Goal: Contribute content: Add original content to the website for others to see

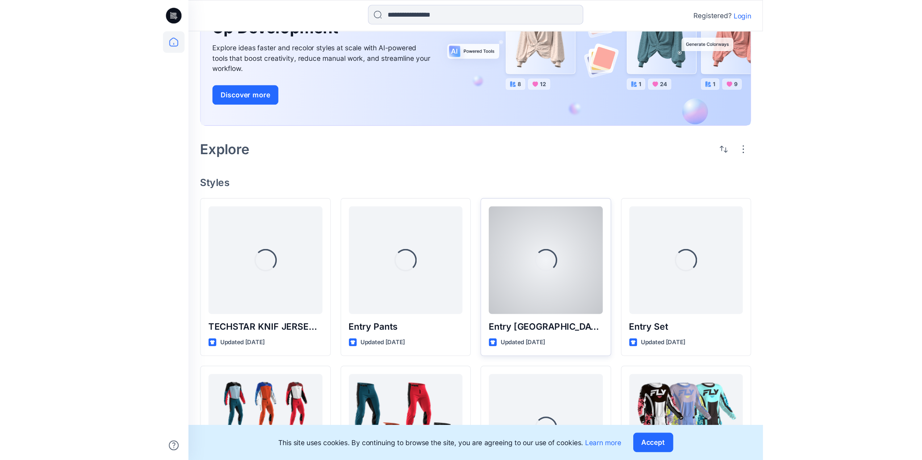
scroll to position [109, 0]
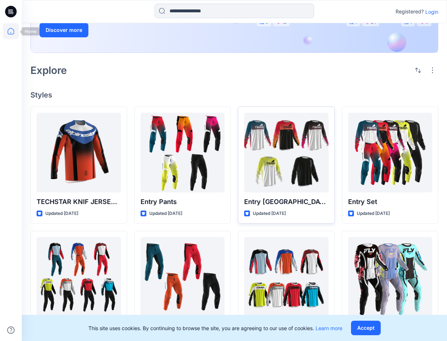
click at [8, 37] on icon at bounding box center [11, 31] width 16 height 16
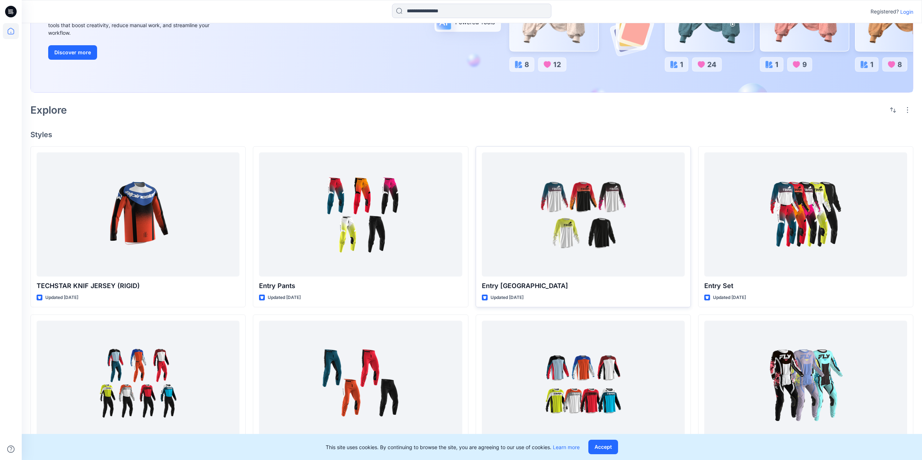
click at [447, 9] on p "Registered?" at bounding box center [884, 11] width 28 height 9
click at [447, 10] on p "Login" at bounding box center [906, 12] width 13 height 8
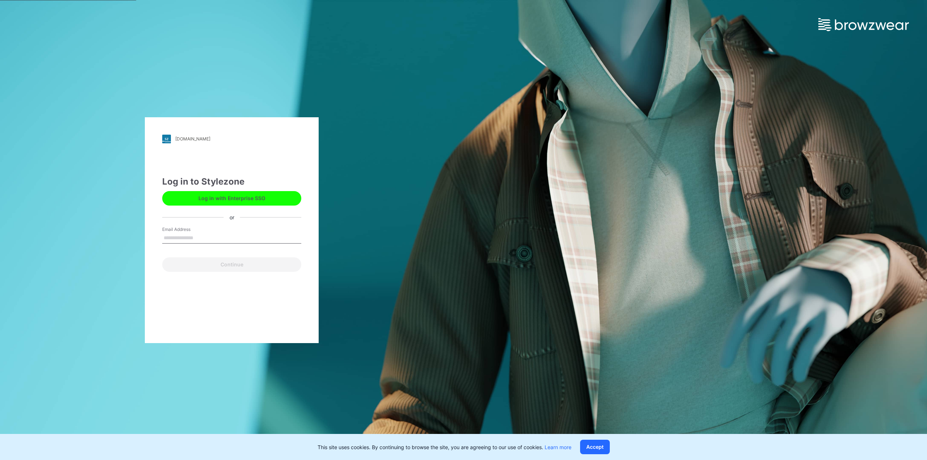
click at [206, 236] on input "Email Address" at bounding box center [231, 238] width 139 height 11
type input "**********"
click at [203, 265] on button "Continue" at bounding box center [231, 265] width 139 height 14
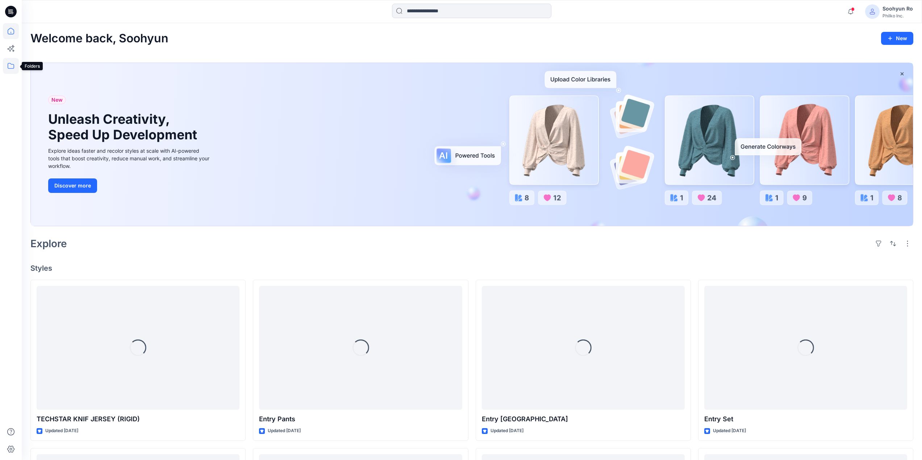
click at [9, 70] on icon at bounding box center [11, 66] width 16 height 16
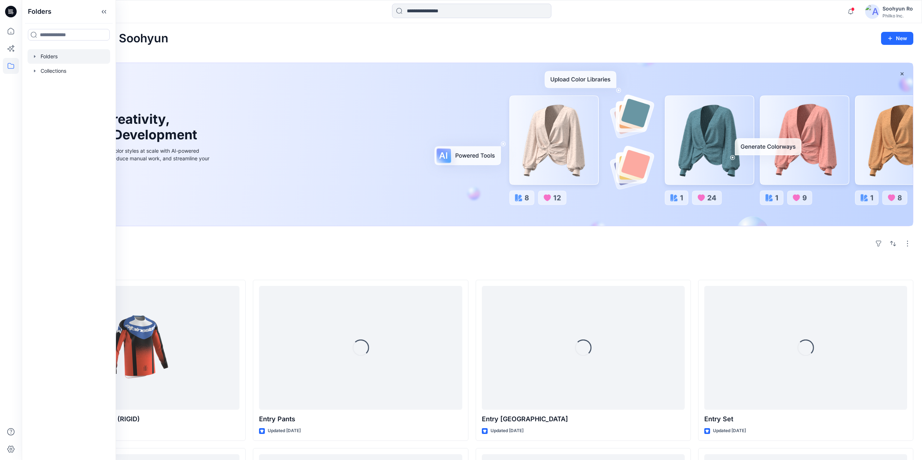
click at [47, 62] on div at bounding box center [69, 56] width 83 height 14
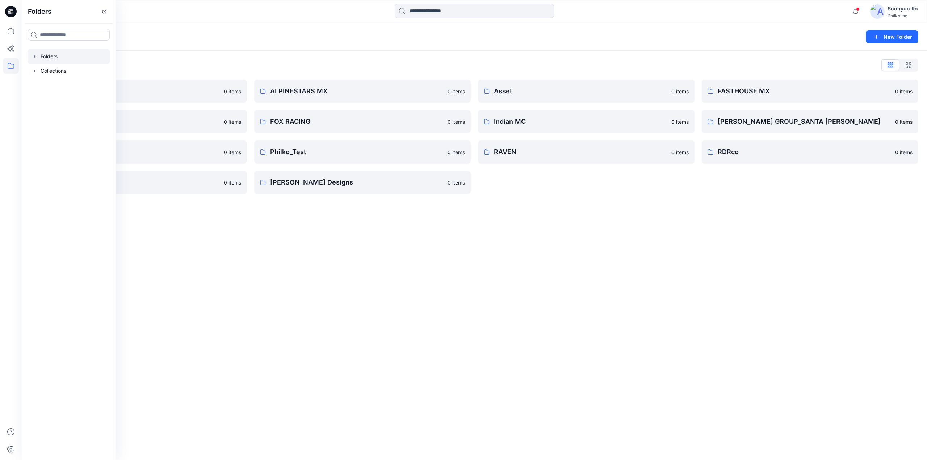
click at [248, 49] on div "Folders New Folder" at bounding box center [475, 37] width 906 height 28
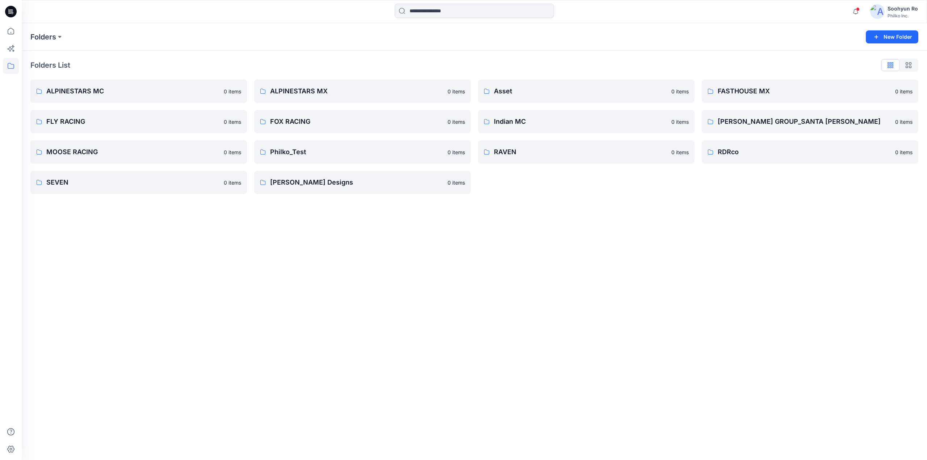
click at [277, 79] on div "Folders List ALPINESTARS MC 0 items FLY RACING 0 items MOOSE RACING 0 items SEV…" at bounding box center [475, 127] width 906 height 152
click at [277, 84] on link "ALPINESTARS MX 0 items" at bounding box center [362, 91] width 217 height 23
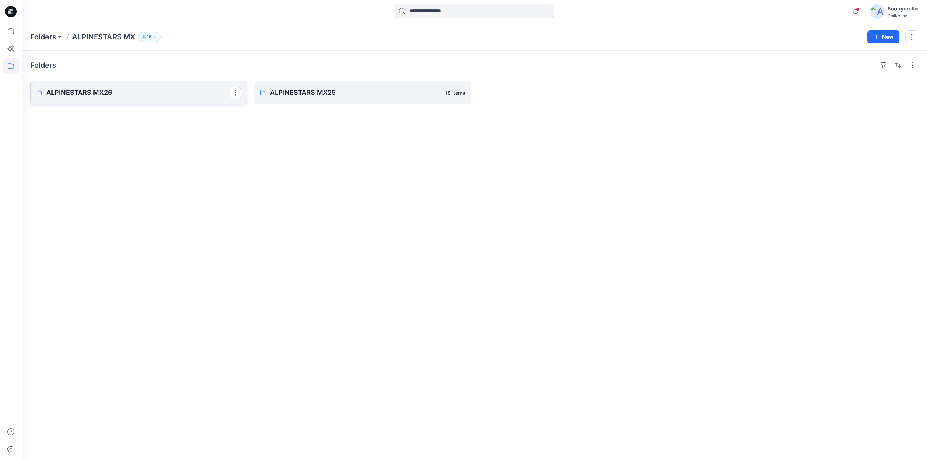
click at [172, 99] on link "ALPINESTARS MX26" at bounding box center [138, 92] width 217 height 23
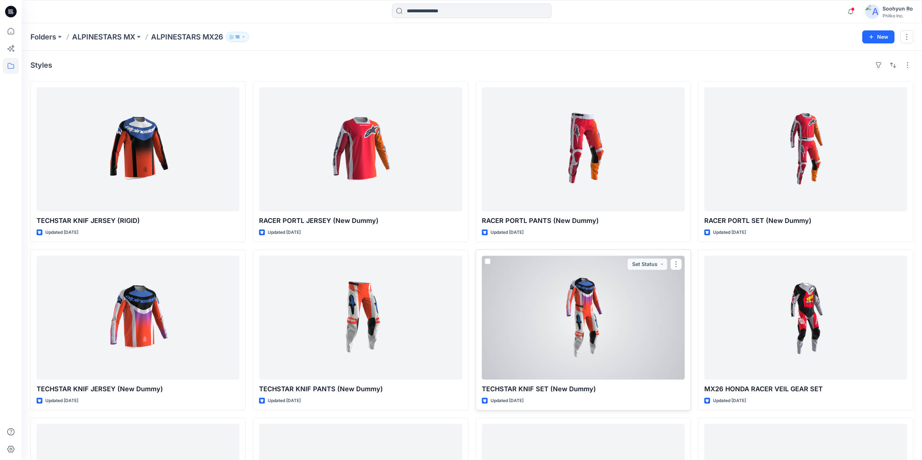
click at [554, 330] on div at bounding box center [583, 318] width 203 height 124
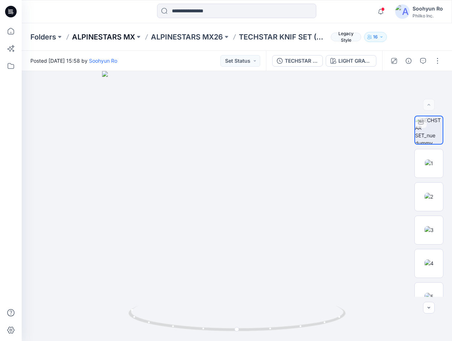
click at [100, 35] on p "ALPINESTARS MX" at bounding box center [103, 37] width 63 height 10
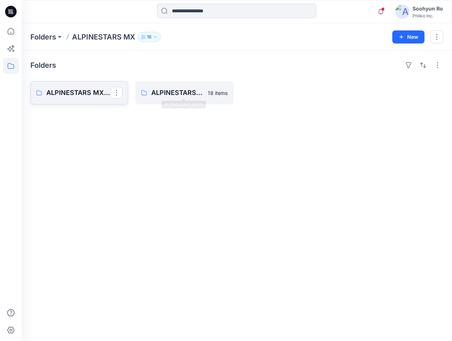
click at [87, 95] on p "ALPINESTARS MX26" at bounding box center [78, 93] width 64 height 10
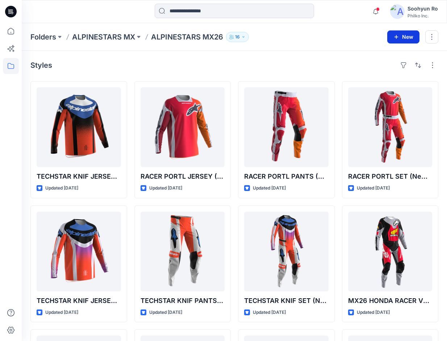
click at [399, 34] on icon "button" at bounding box center [396, 37] width 6 height 6
click at [371, 57] on p "New Style" at bounding box center [381, 55] width 24 height 9
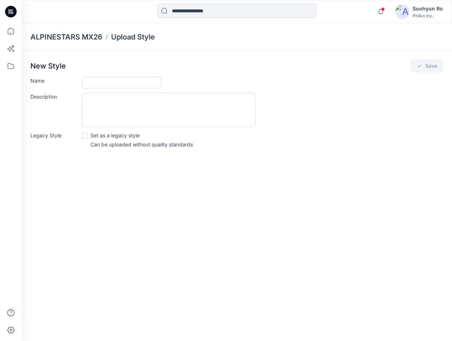
click at [120, 89] on form "Name Description Legacy Style Set as a legacy style Can be uploaded without qua…" at bounding box center [236, 112] width 413 height 71
click at [121, 86] on input "Name" at bounding box center [122, 83] width 80 height 12
type input "**********"
click at [192, 78] on div "**********" at bounding box center [263, 83] width 362 height 12
click at [409, 63] on div "New Style Save" at bounding box center [236, 65] width 413 height 13
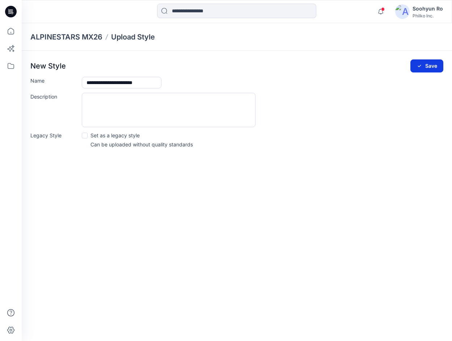
click at [417, 64] on icon "submit" at bounding box center [420, 66] width 6 height 6
click at [436, 65] on button "Save" at bounding box center [427, 65] width 33 height 13
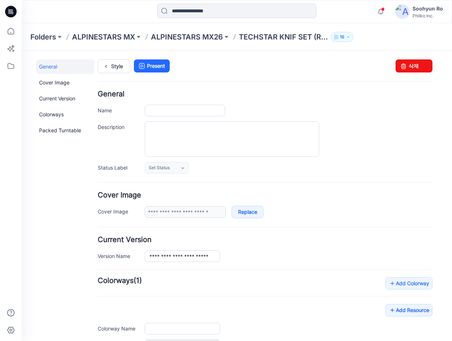
type input "**********"
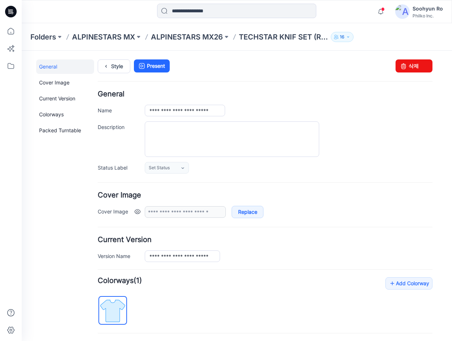
click at [317, 215] on div "**********" at bounding box center [289, 212] width 288 height 12
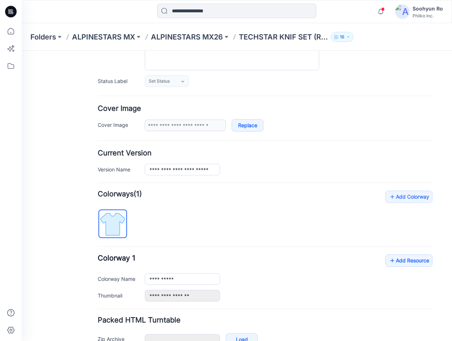
scroll to position [130, 0]
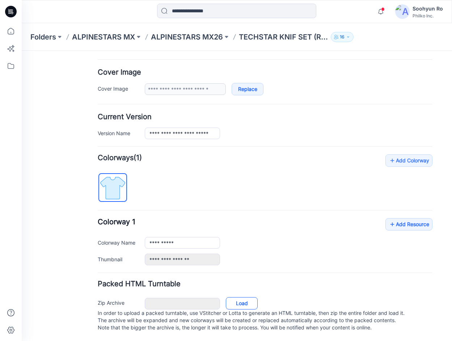
click at [246, 294] on div "Zip Archive Cancel Load In order to upload a packed turntable, use VStitcher or…" at bounding box center [265, 313] width 340 height 39
click at [244, 297] on link "Load" at bounding box center [242, 303] width 32 height 12
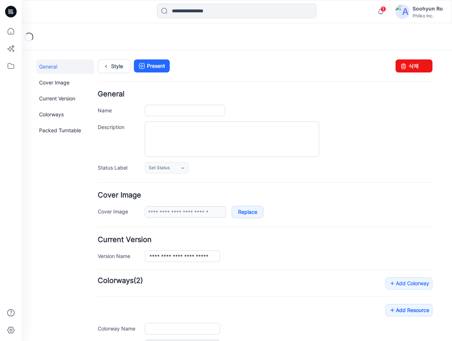
type input "**********"
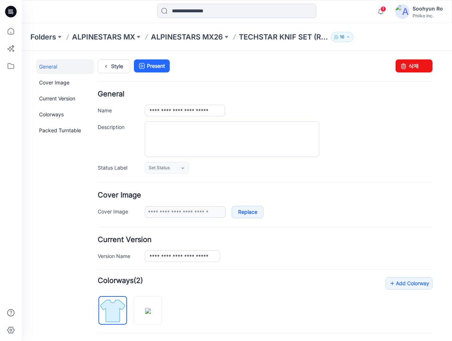
click at [266, 74] on div "Style Present Changes Saved 삭제" at bounding box center [265, 74] width 335 height 31
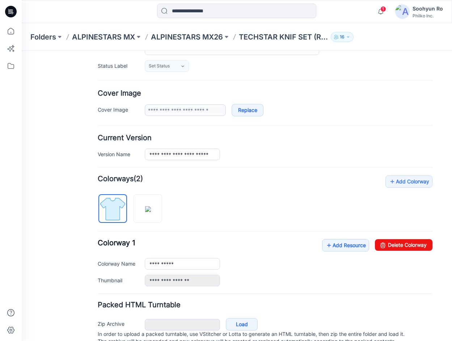
scroll to position [130, 0]
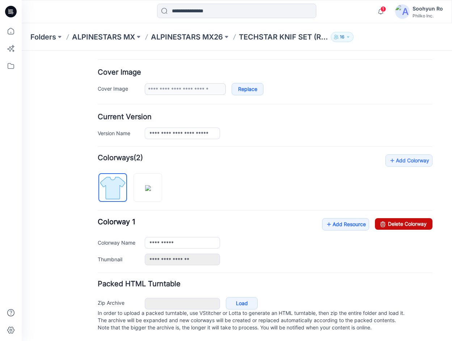
drag, startPoint x: 394, startPoint y: 216, endPoint x: 288, endPoint y: 74, distance: 177.6
click at [394, 218] on link "Delete Colorway" at bounding box center [404, 224] width 58 height 12
type input "**********"
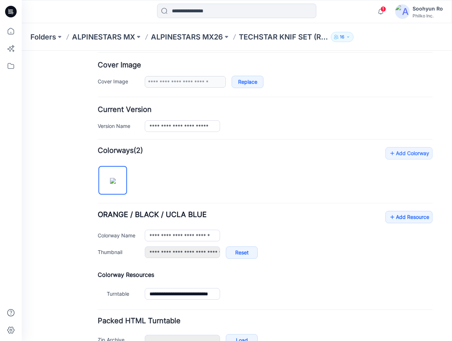
click at [291, 225] on div "**********" at bounding box center [265, 238] width 335 height 55
click at [389, 215] on icon at bounding box center [392, 217] width 7 height 12
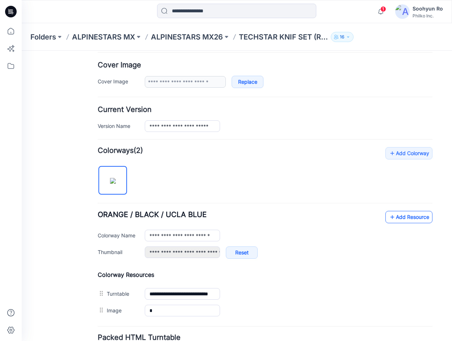
click at [389, 218] on icon at bounding box center [392, 217] width 7 height 12
drag, startPoint x: 352, startPoint y: 213, endPoint x: 367, endPoint y: 212, distance: 15.6
click at [352, 213] on div "**********" at bounding box center [265, 238] width 335 height 55
click at [398, 213] on link "Add Resource" at bounding box center [409, 217] width 47 height 12
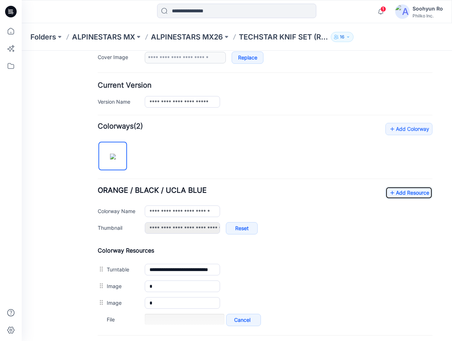
scroll to position [166, 0]
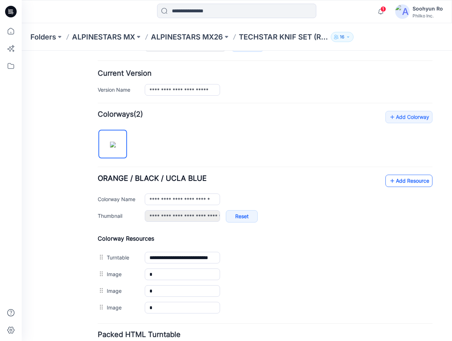
click at [386, 183] on link "Add Resource" at bounding box center [409, 181] width 47 height 12
click at [390, 178] on icon at bounding box center [392, 181] width 7 height 12
click at [341, 205] on div "**********" at bounding box center [265, 202] width 335 height 55
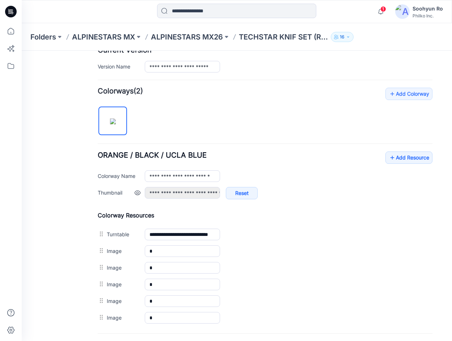
scroll to position [202, 0]
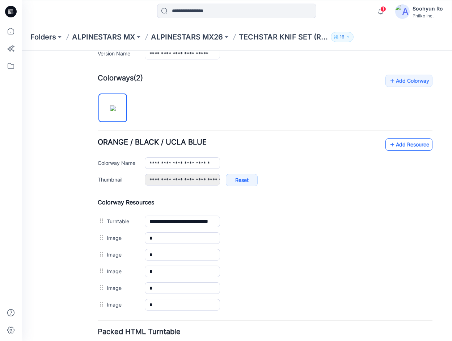
click at [396, 147] on link "Add Resource" at bounding box center [409, 144] width 47 height 12
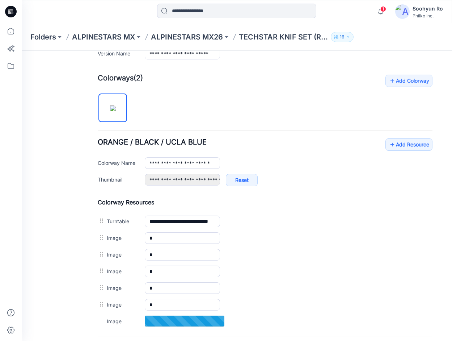
click at [299, 141] on div "**********" at bounding box center [265, 165] width 335 height 55
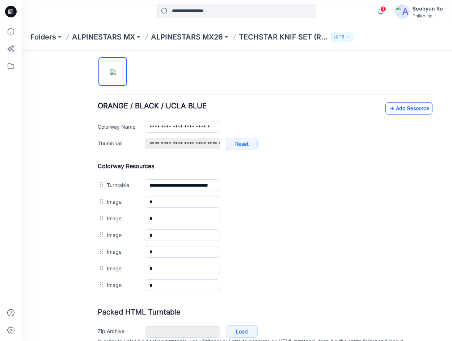
click at [391, 108] on link "Add Resource" at bounding box center [409, 108] width 47 height 12
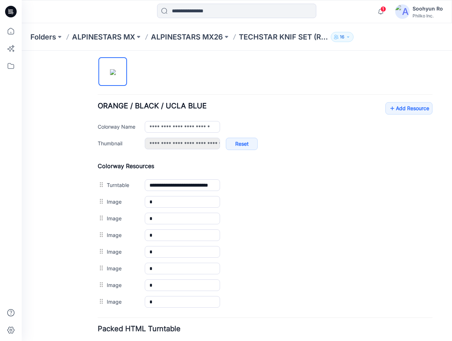
click at [411, 101] on div "**********" at bounding box center [265, 174] width 335 height 272
click at [409, 104] on link "Add Resource" at bounding box center [409, 108] width 47 height 12
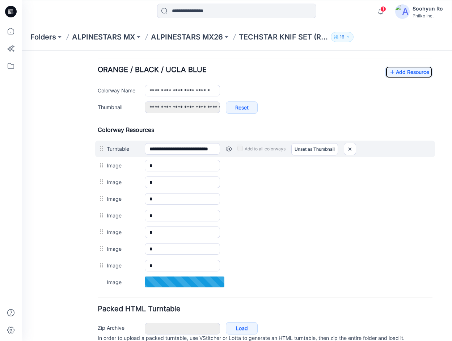
scroll to position [307, 0]
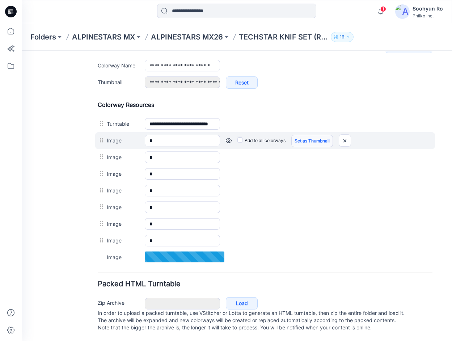
click at [299, 135] on link "Set as Thumbnail" at bounding box center [313, 141] width 42 height 12
click at [306, 135] on link "Set as Thumbnail" at bounding box center [313, 141] width 42 height 12
type input "*"
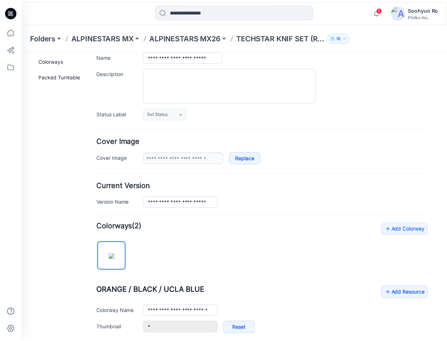
scroll to position [0, 0]
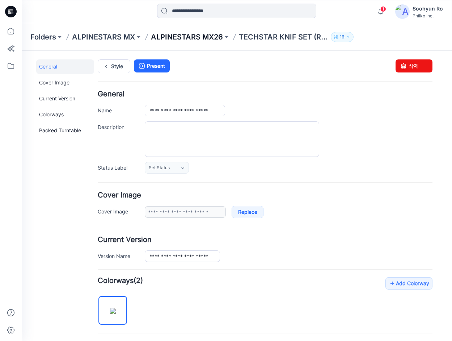
click at [207, 41] on p "ALPINESTARS MX26" at bounding box center [187, 37] width 72 height 10
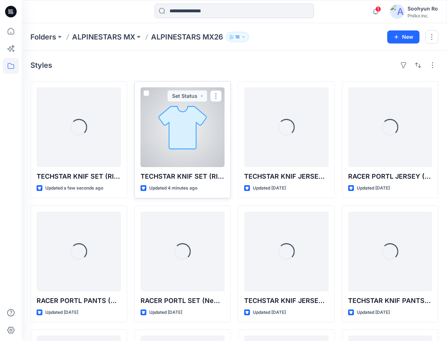
click at [191, 127] on div at bounding box center [183, 127] width 84 height 80
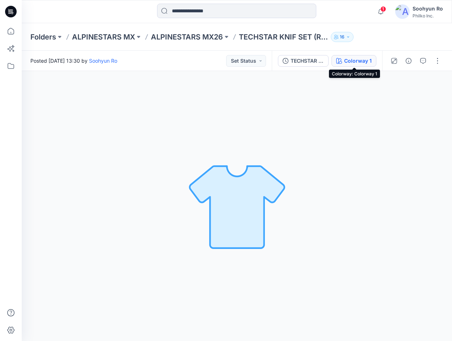
click at [354, 61] on div "Colorway 1" at bounding box center [358, 61] width 28 height 8
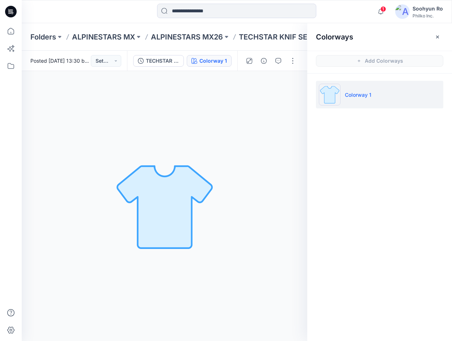
click at [439, 39] on icon "button" at bounding box center [438, 37] width 6 height 6
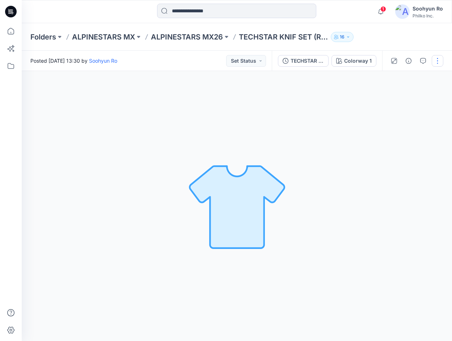
click at [437, 55] on button "button" at bounding box center [438, 61] width 12 height 12
click at [246, 131] on div "Colorway 1 Loading... Material Properties Loading..." at bounding box center [237, 206] width 431 height 270
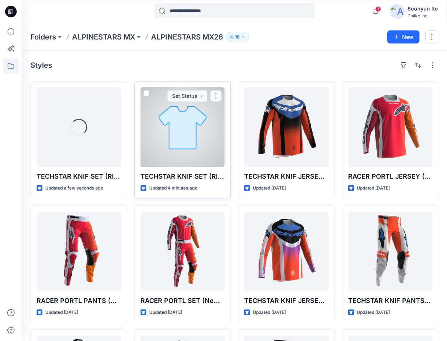
click at [215, 97] on button "button" at bounding box center [216, 96] width 12 height 12
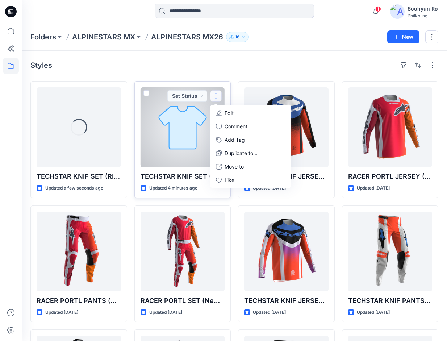
click at [190, 126] on div at bounding box center [183, 127] width 84 height 80
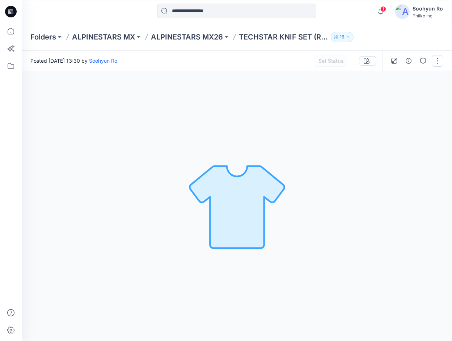
click at [436, 60] on button "button" at bounding box center [438, 61] width 12 height 12
click at [391, 89] on div at bounding box center [408, 87] width 70 height 7
click at [392, 94] on p "Edit" at bounding box center [391, 98] width 9 height 8
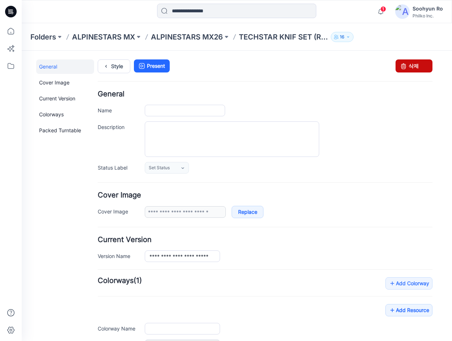
click at [410, 70] on link "삭제" at bounding box center [414, 65] width 37 height 13
type input "**********"
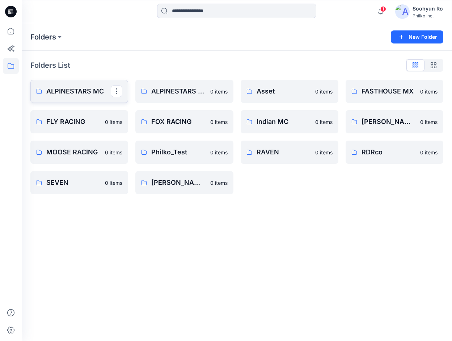
click at [84, 87] on p "ALPINESTARS MC" at bounding box center [78, 91] width 64 height 10
click at [191, 101] on link "ALPINESTARS MX" at bounding box center [184, 91] width 98 height 23
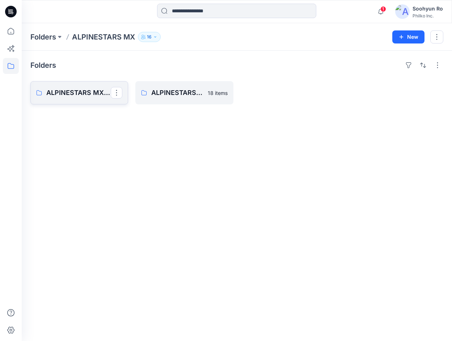
click at [95, 100] on link "ALPINESTARS MX26" at bounding box center [79, 92] width 98 height 23
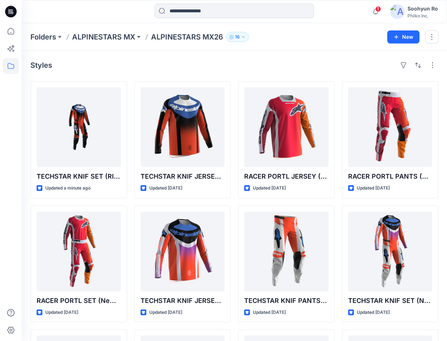
click at [60, 146] on div at bounding box center [79, 127] width 84 height 80
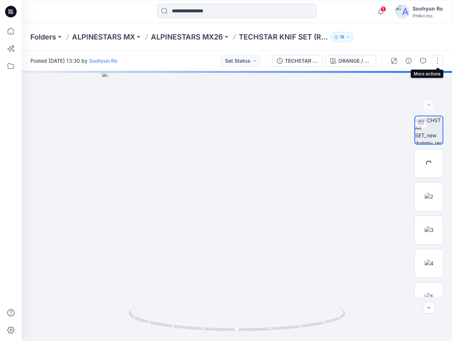
click at [436, 61] on button "button" at bounding box center [438, 61] width 12 height 12
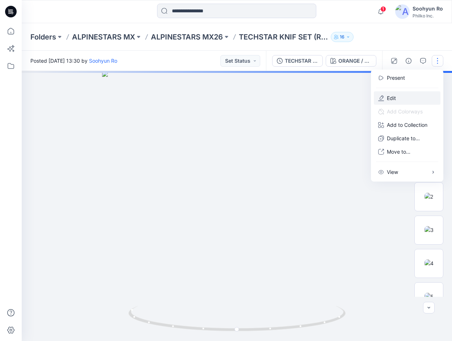
click at [403, 96] on button "Edit" at bounding box center [407, 97] width 67 height 13
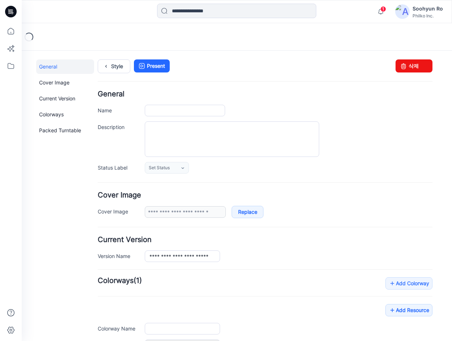
type input "**********"
type input "*"
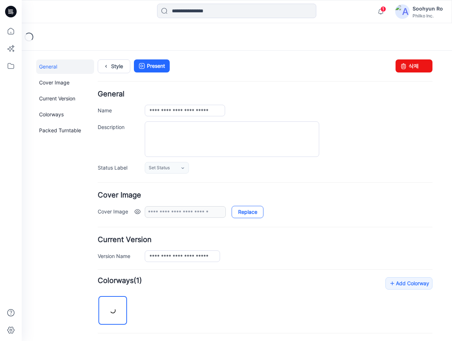
click at [244, 212] on link "Replace" at bounding box center [248, 212] width 32 height 12
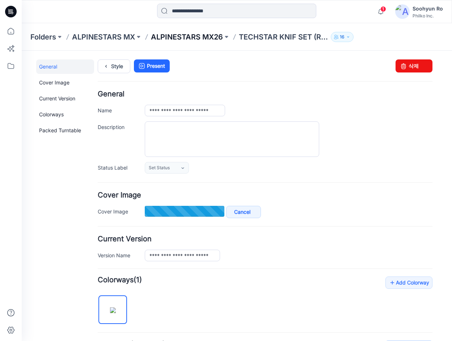
type input "*****"
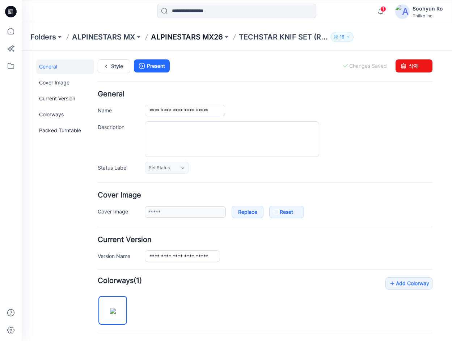
click at [174, 39] on p "ALPINESTARS MX26" at bounding box center [187, 37] width 72 height 10
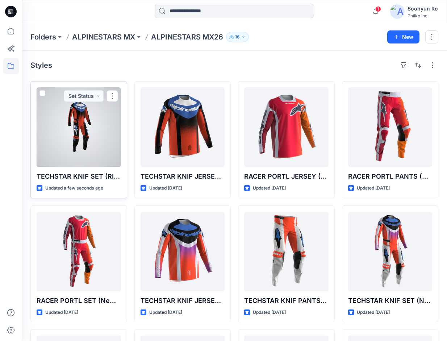
click at [93, 127] on div at bounding box center [79, 127] width 84 height 80
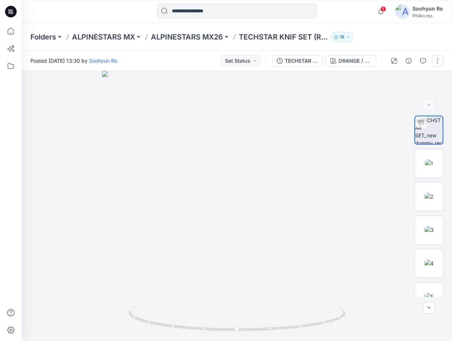
click at [435, 63] on button "button" at bounding box center [438, 61] width 12 height 12
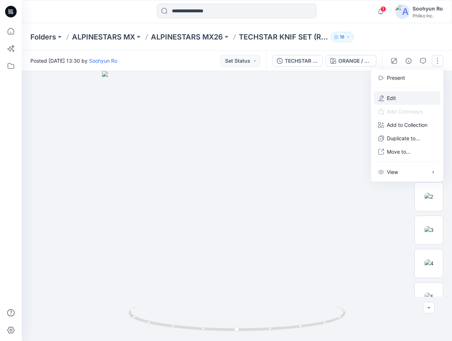
click at [399, 96] on button "Edit" at bounding box center [407, 97] width 67 height 13
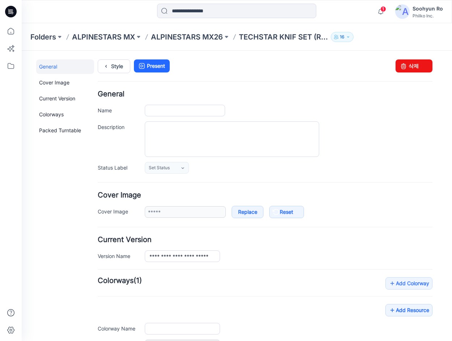
type input "**********"
type input "*"
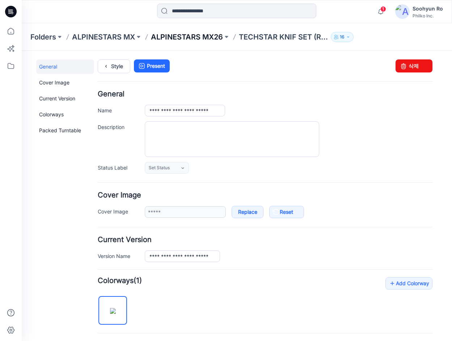
click at [186, 35] on p "ALPINESTARS MX26" at bounding box center [187, 37] width 72 height 10
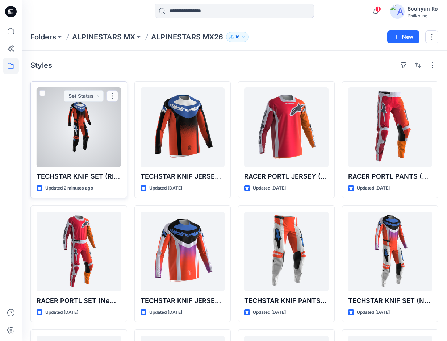
click at [77, 120] on div at bounding box center [79, 127] width 84 height 80
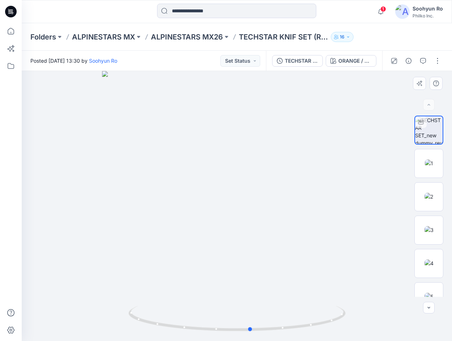
drag, startPoint x: 286, startPoint y: 132, endPoint x: 270, endPoint y: 145, distance: 20.1
click at [272, 145] on div at bounding box center [237, 206] width 431 height 270
click at [382, 10] on span "1" at bounding box center [384, 9] width 6 height 6
click at [370, 10] on div "Notifications Your style TECHSTAR KNIF SET (RIGID) is ready 1 new Colorways 14 …" at bounding box center [237, 12] width 430 height 16
click at [229, 31] on div "Folders ALPINESTARS MX ALPINESTARS MX26 TECHSTAR KNIF SET (RIGID) 16" at bounding box center [237, 37] width 431 height 28
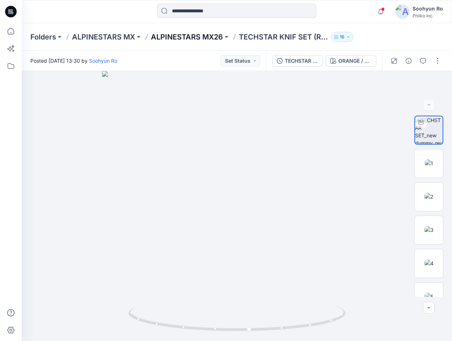
click at [219, 33] on p "ALPINESTARS MX26" at bounding box center [187, 37] width 72 height 10
